Goal: Information Seeking & Learning: Compare options

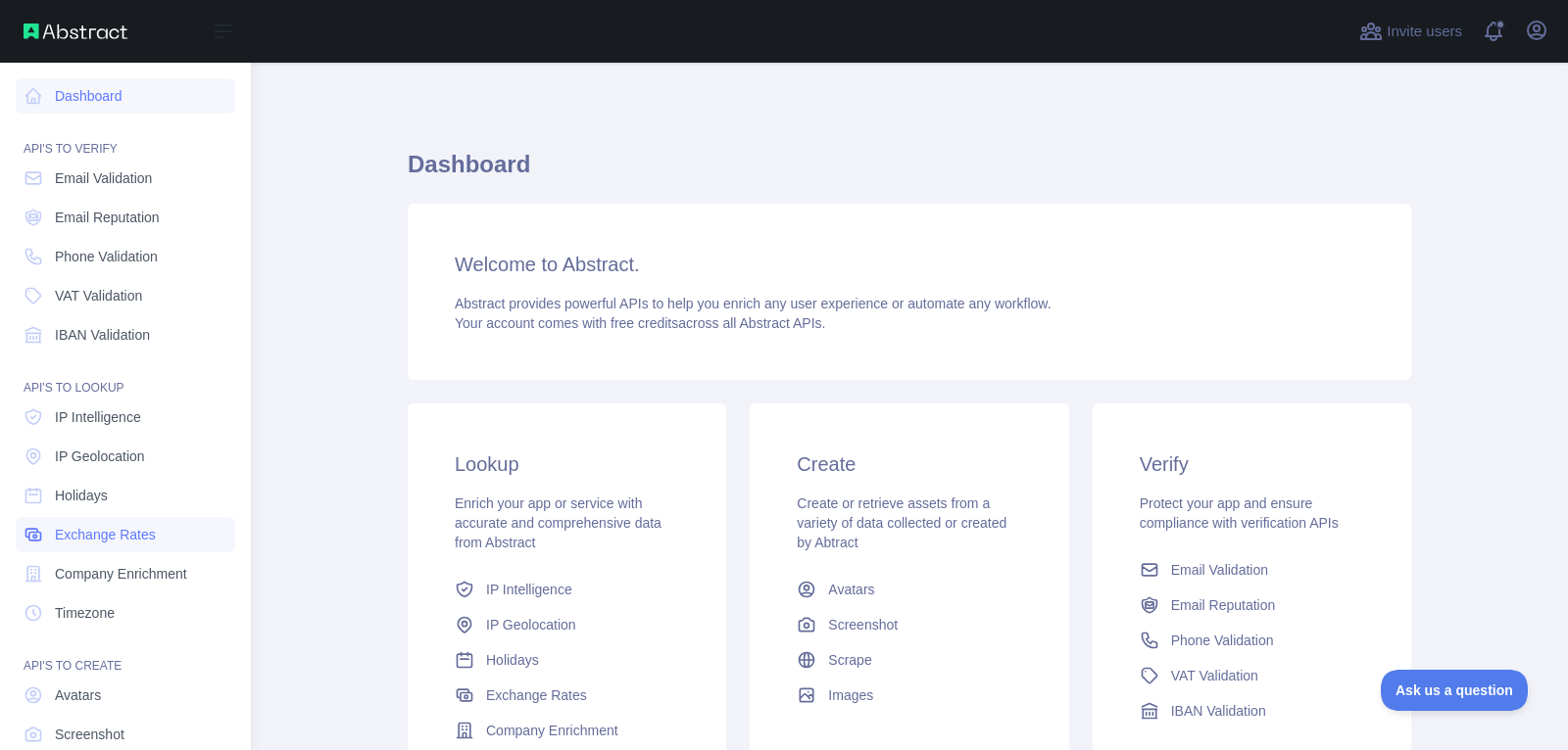
click at [146, 518] on link "Exchange Rates" at bounding box center [126, 535] width 220 height 36
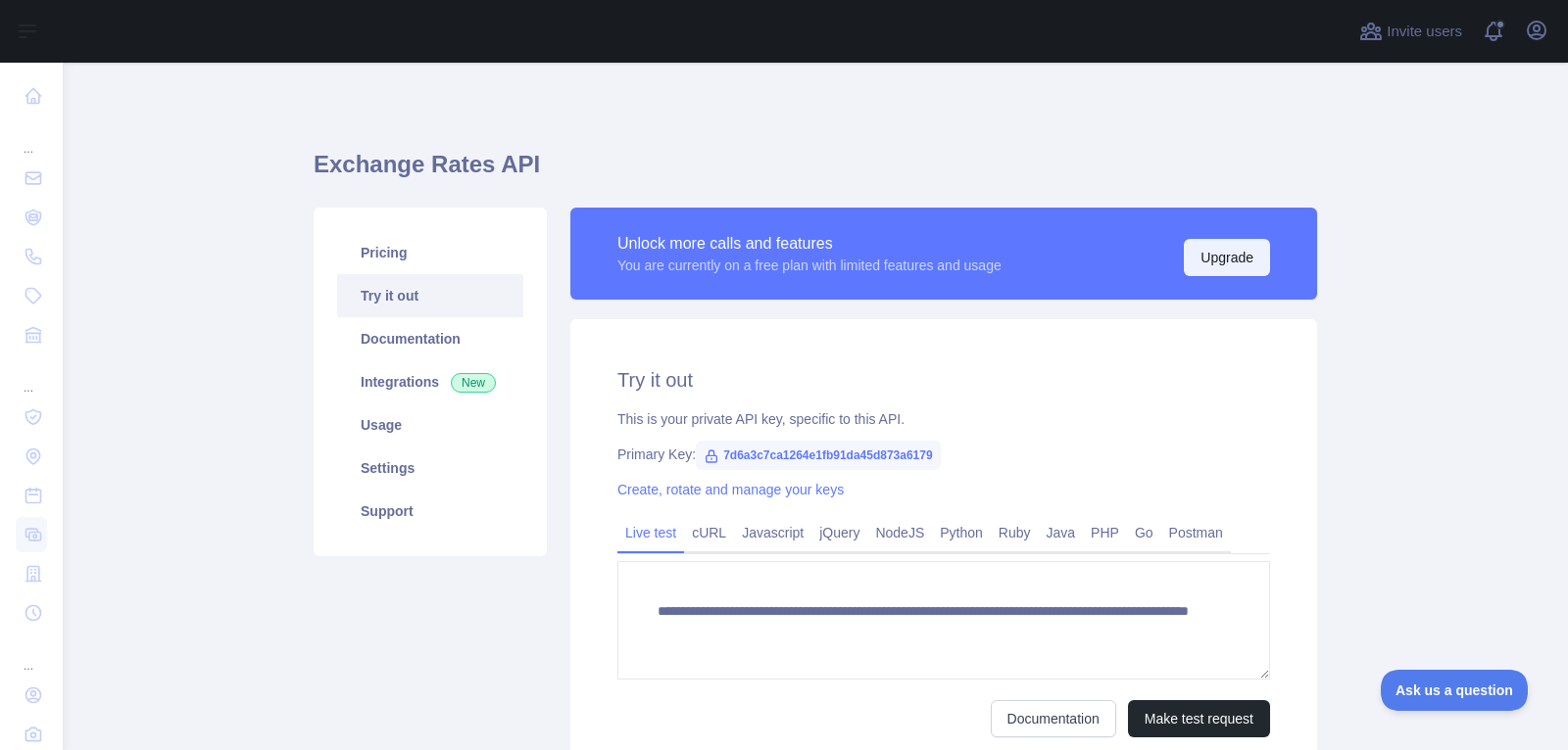
click at [1216, 248] on button "Upgrade" at bounding box center [1226, 258] width 86 height 38
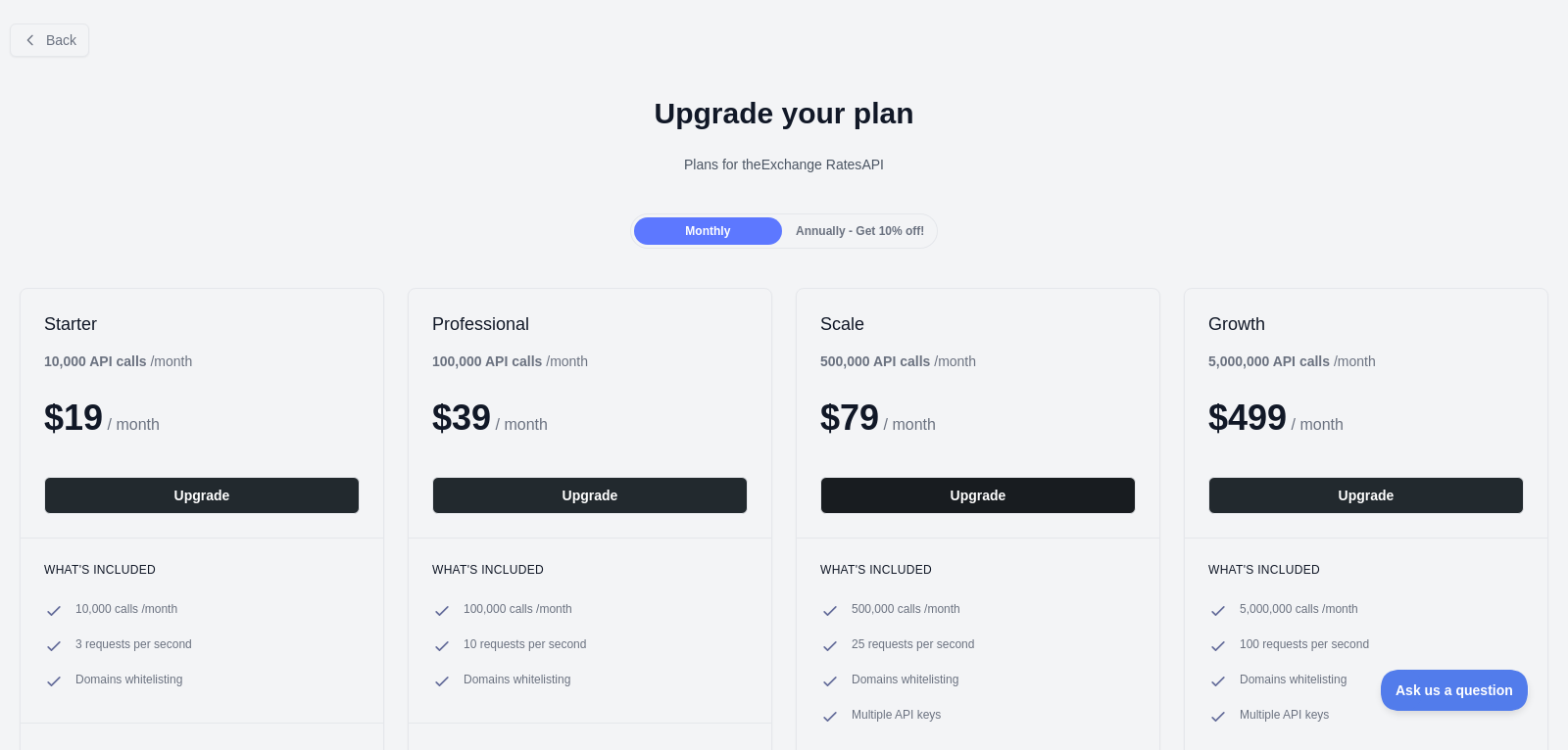
click at [913, 495] on button "Upgrade" at bounding box center [978, 496] width 316 height 38
click at [30, 38] on icon at bounding box center [30, 40] width 5 height 9
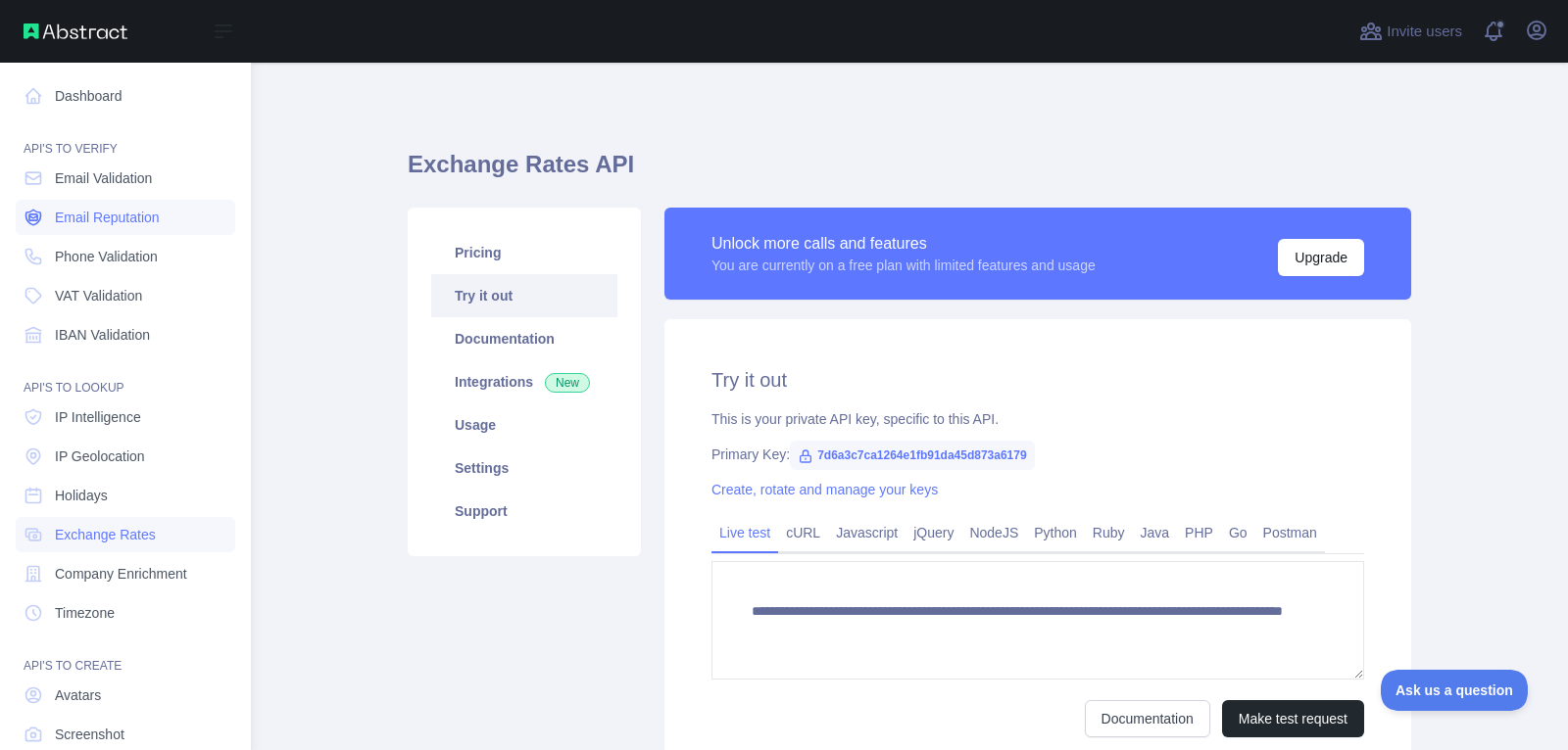
click at [159, 208] on span "Email Reputation" at bounding box center [107, 218] width 105 height 20
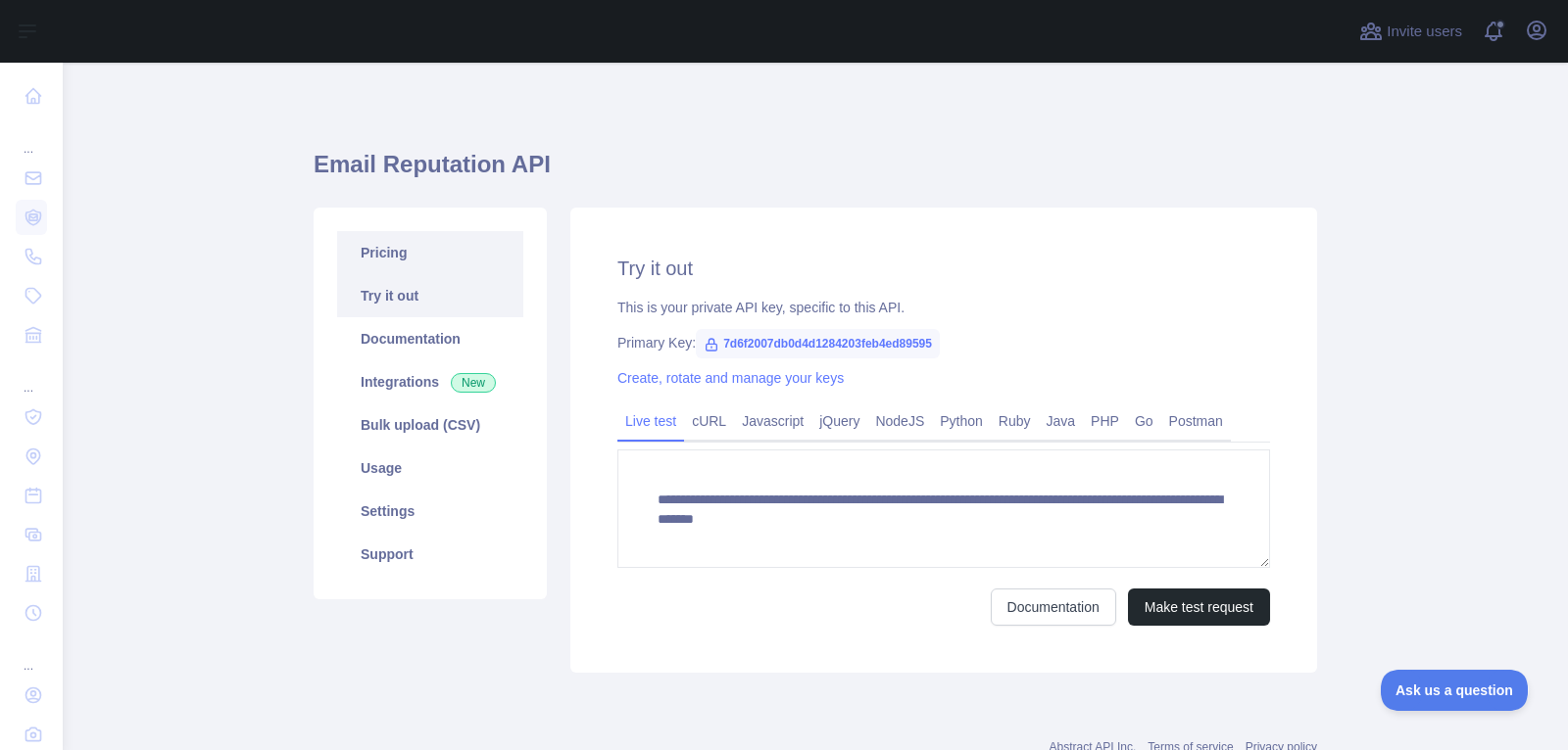
click at [425, 249] on link "Pricing" at bounding box center [431, 253] width 186 height 44
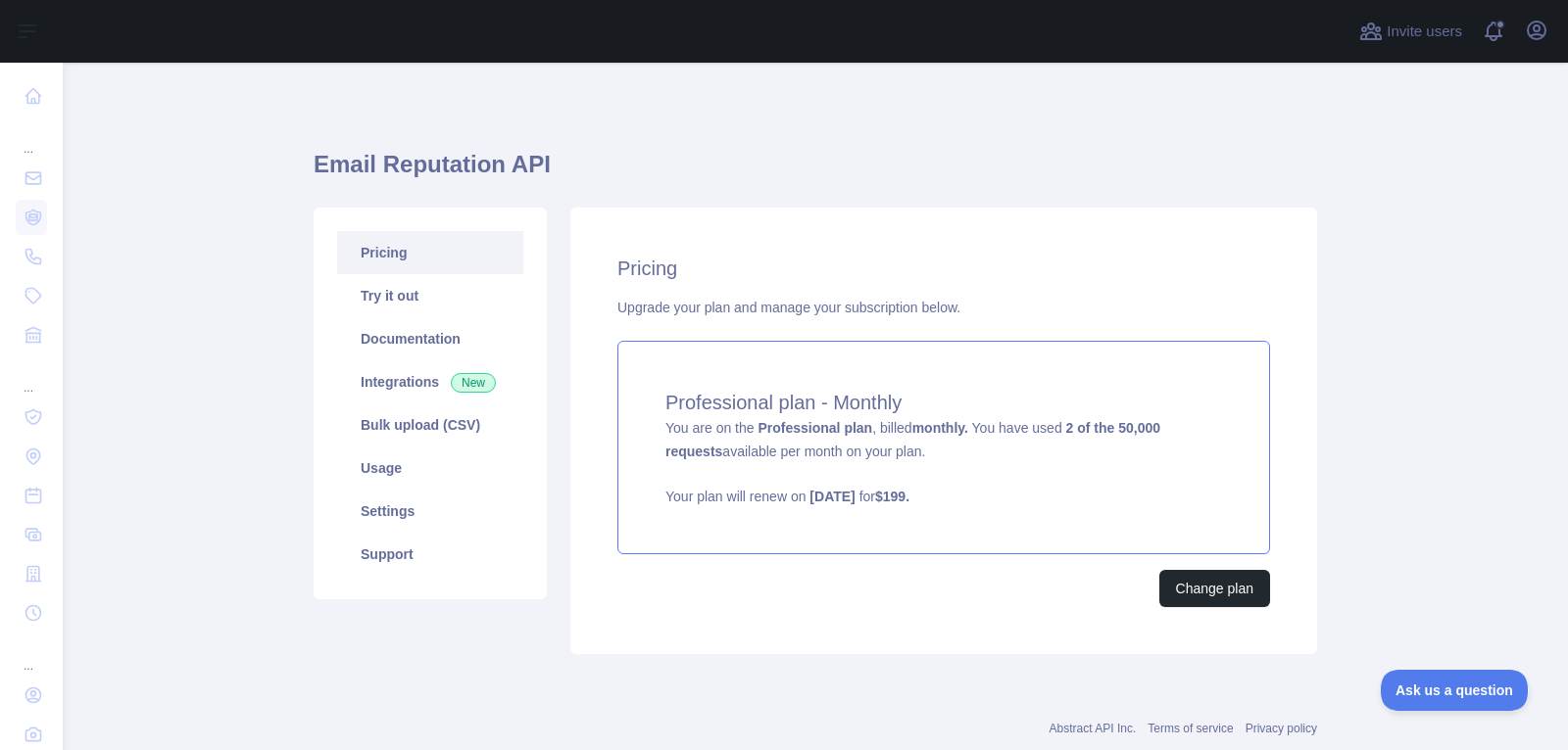
click at [983, 479] on div "Professional plan - Monthly You are on the Professional plan , billed monthly. …" at bounding box center [943, 448] width 652 height 214
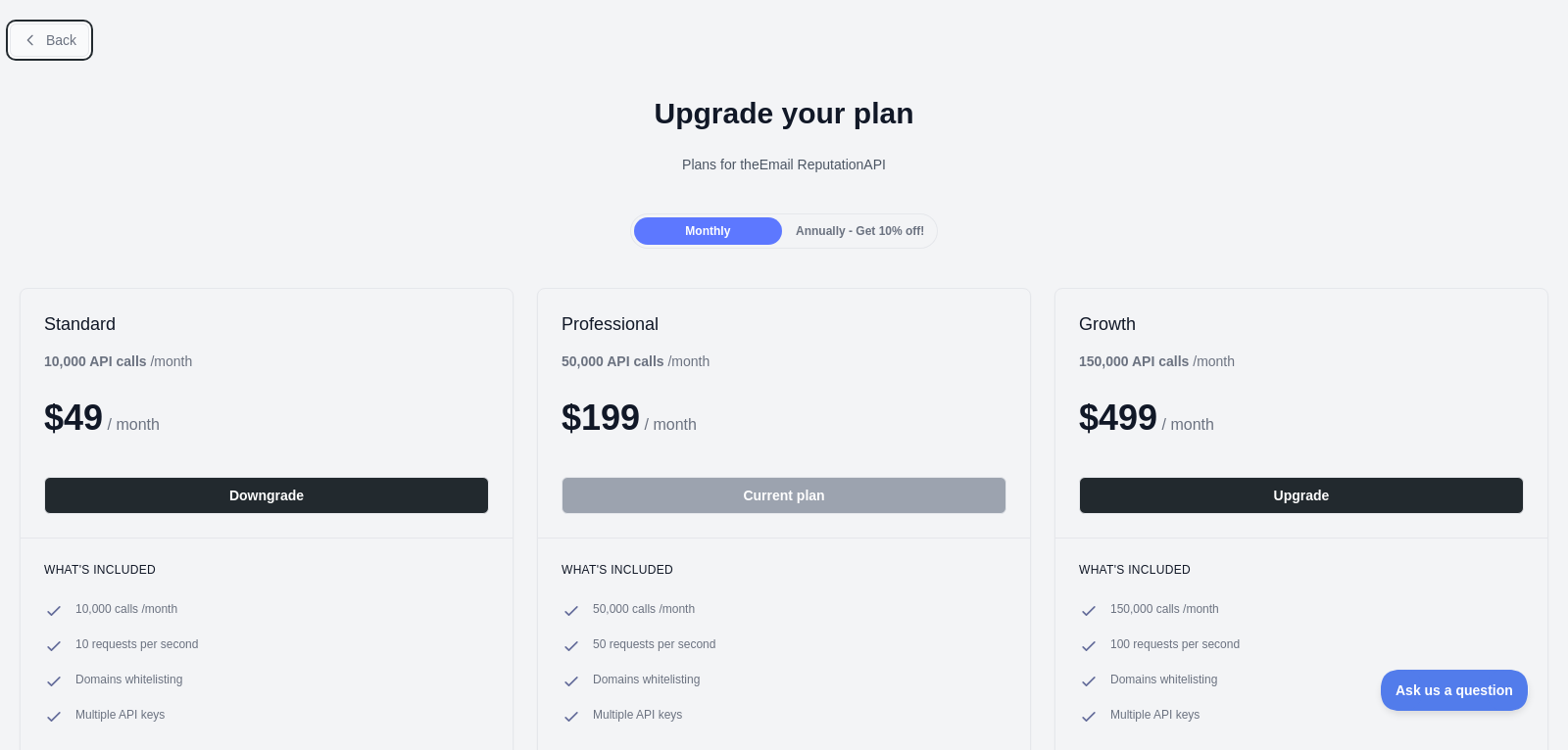
click at [64, 34] on span "Back" at bounding box center [61, 41] width 31 height 16
